Goal: Navigation & Orientation: Find specific page/section

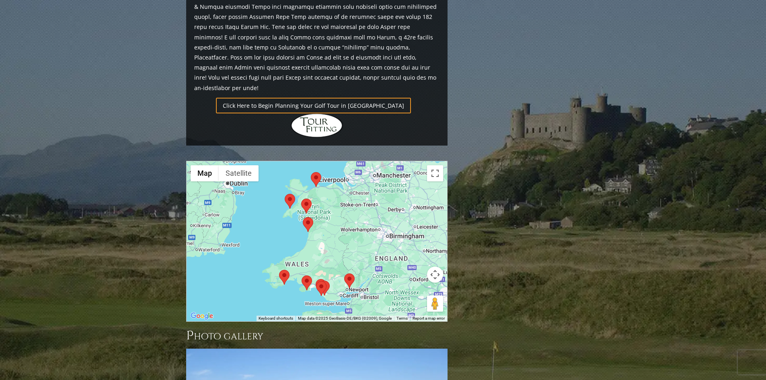
scroll to position [703, 0]
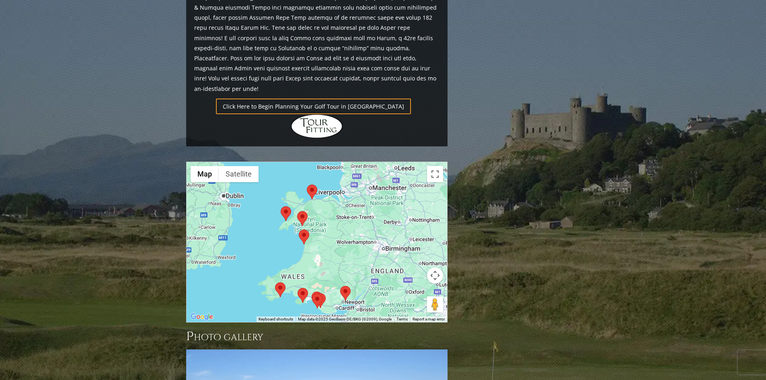
drag, startPoint x: 356, startPoint y: 178, endPoint x: 355, endPoint y: 189, distance: 11.4
click at [355, 189] on div at bounding box center [317, 242] width 260 height 160
click at [340, 286] on area at bounding box center [340, 286] width 0 height 0
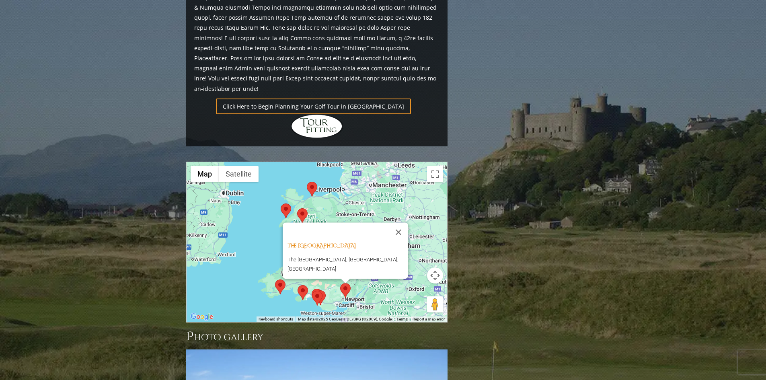
click at [312, 291] on area at bounding box center [312, 291] width 0 height 0
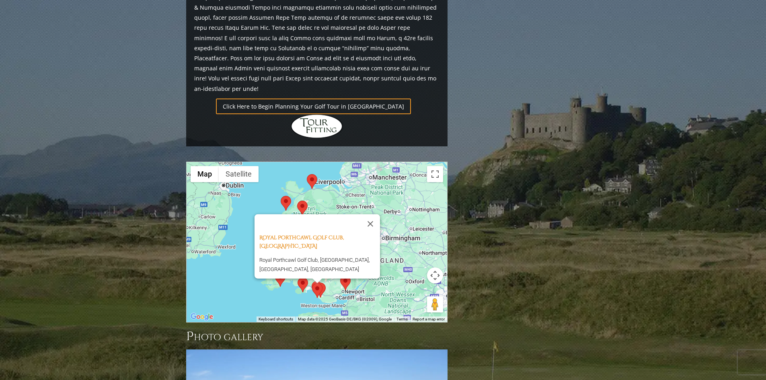
click at [315, 283] on area at bounding box center [315, 283] width 0 height 0
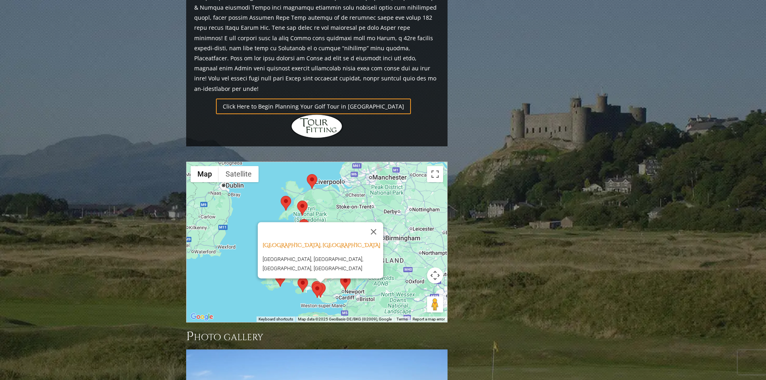
click at [297, 277] on area at bounding box center [297, 277] width 0 height 0
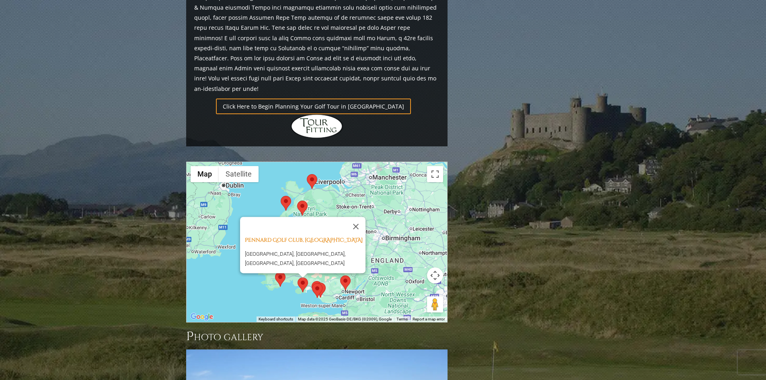
click at [275, 272] on area at bounding box center [275, 272] width 0 height 0
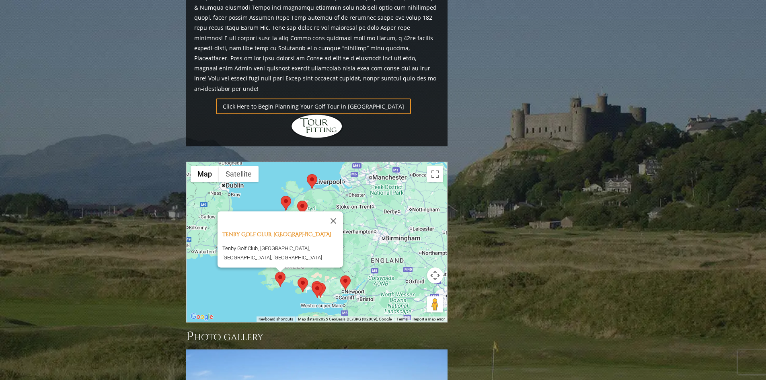
click at [235, 236] on div "Tenby Golf Club, Tenby Wales [GEOGRAPHIC_DATA], [GEOGRAPHIC_DATA], [GEOGRAPHIC_…" at bounding box center [317, 242] width 260 height 160
click at [332, 211] on button "Close" at bounding box center [333, 220] width 19 height 19
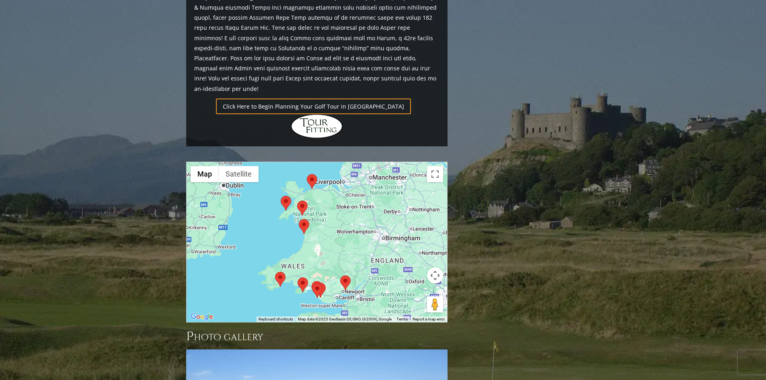
click at [299, 219] on area at bounding box center [299, 219] width 0 height 0
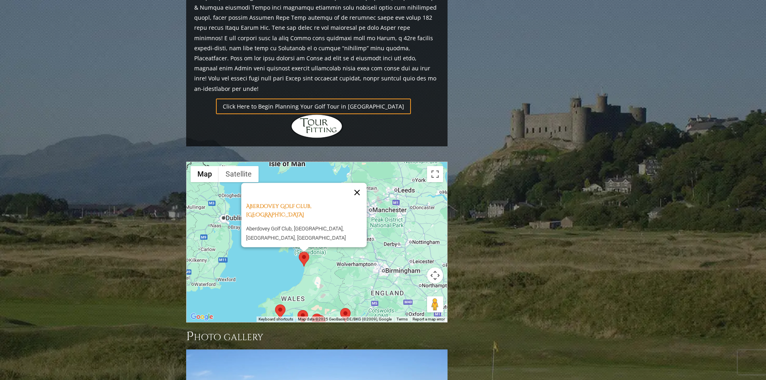
click at [362, 183] on button "Close" at bounding box center [356, 192] width 19 height 19
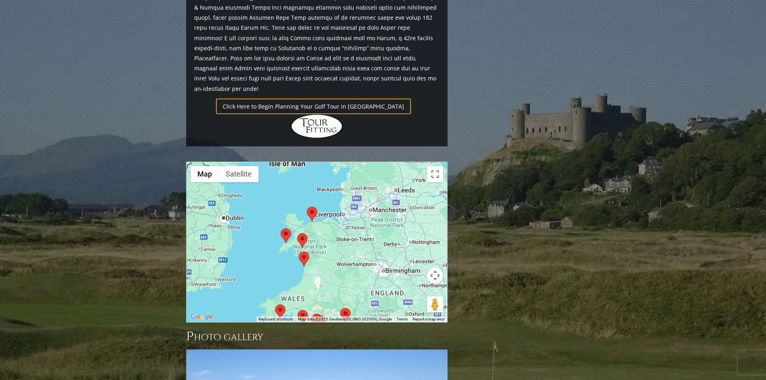
click at [297, 233] on area at bounding box center [297, 233] width 0 height 0
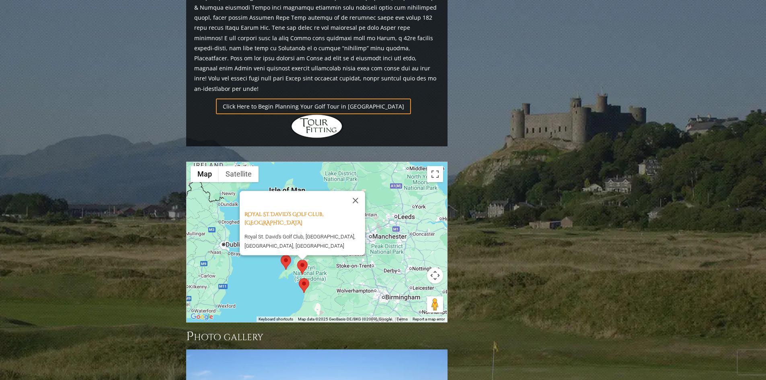
click at [281, 255] on area at bounding box center [281, 255] width 0 height 0
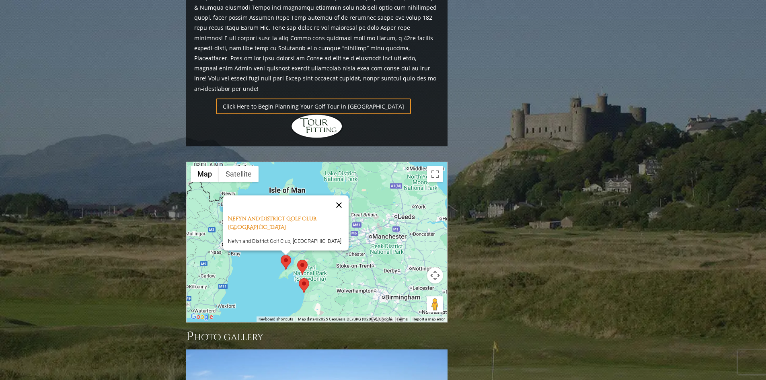
click at [342, 195] on button "Close" at bounding box center [338, 204] width 19 height 19
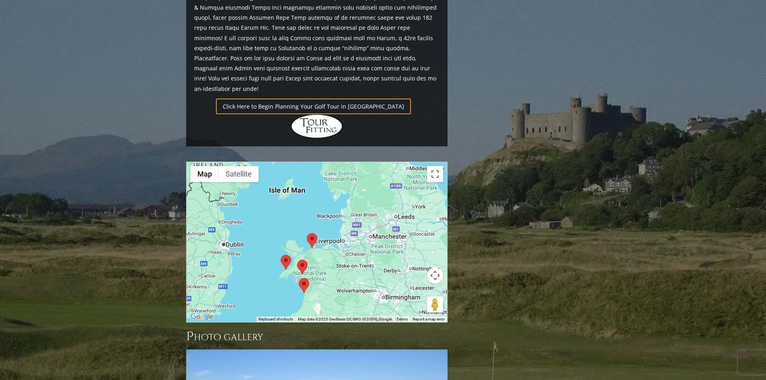
click at [307, 233] on area at bounding box center [307, 233] width 0 height 0
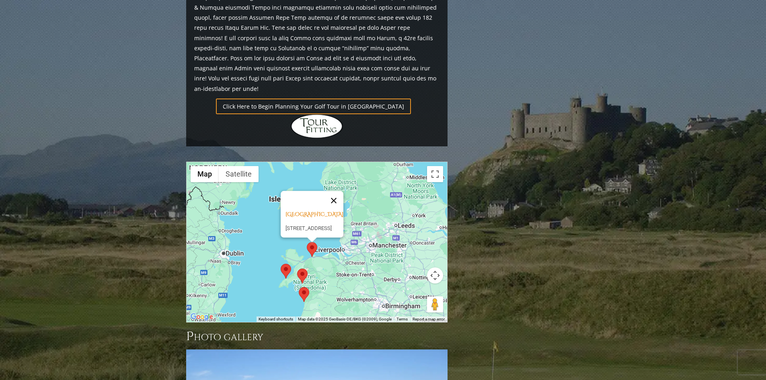
click at [343, 191] on button "Close" at bounding box center [333, 200] width 19 height 19
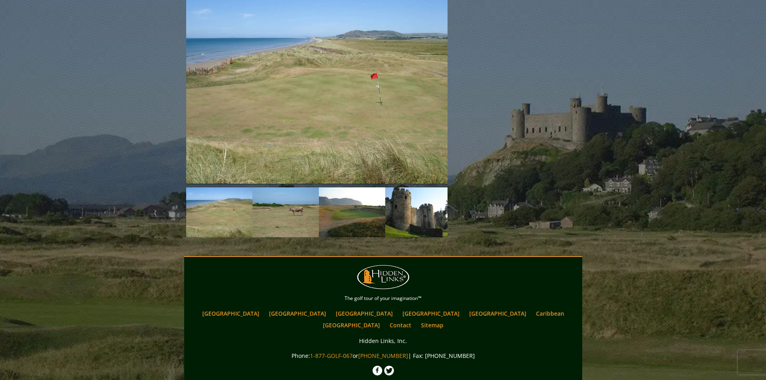
scroll to position [1065, 0]
click at [384, 319] on link "[GEOGRAPHIC_DATA]" at bounding box center [351, 325] width 65 height 12
